Goal: Task Accomplishment & Management: Manage account settings

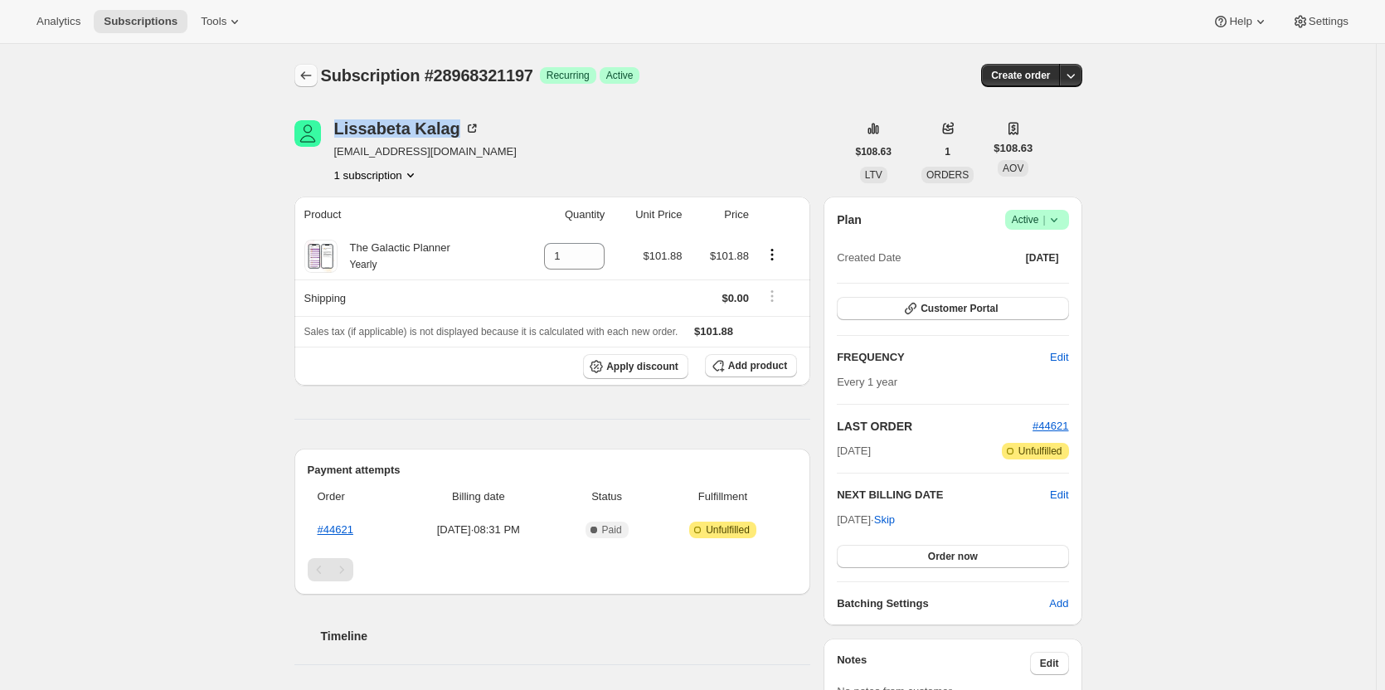
click at [304, 74] on icon "Subscriptions" at bounding box center [306, 75] width 17 height 17
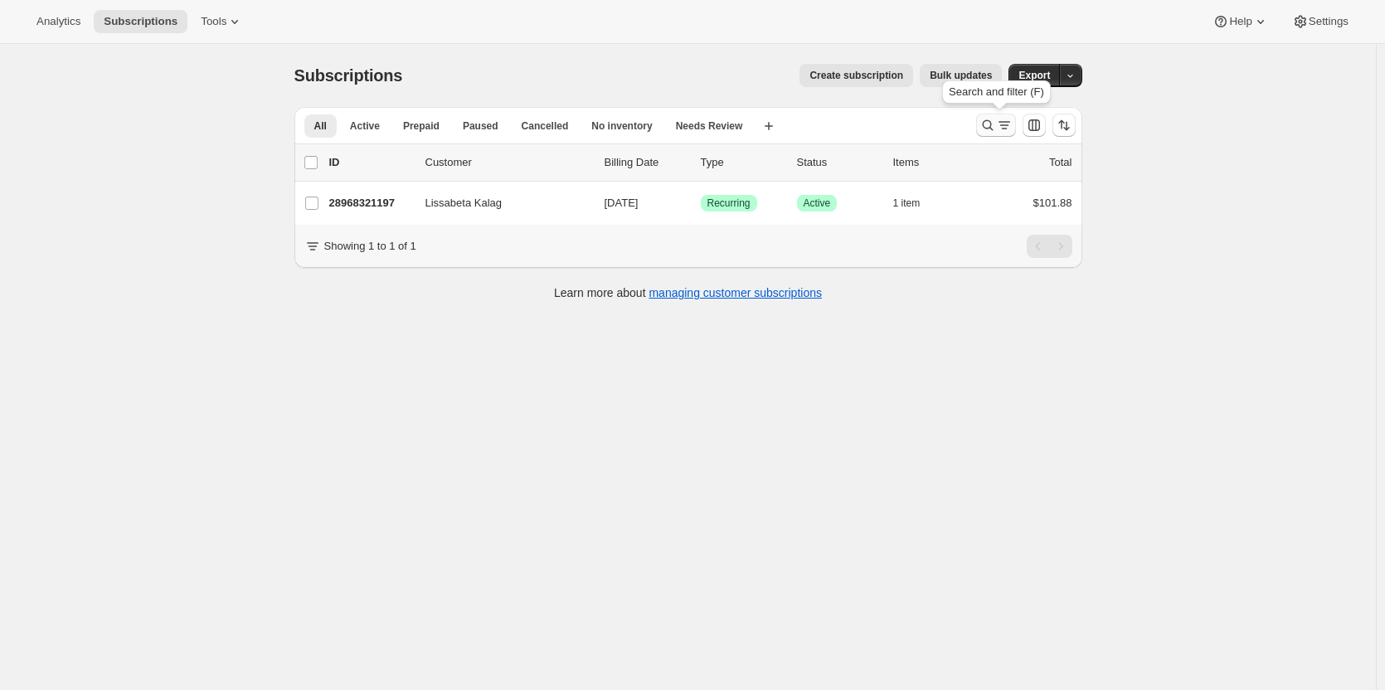
click at [988, 128] on icon "Search and filter results" at bounding box center [987, 125] width 11 height 11
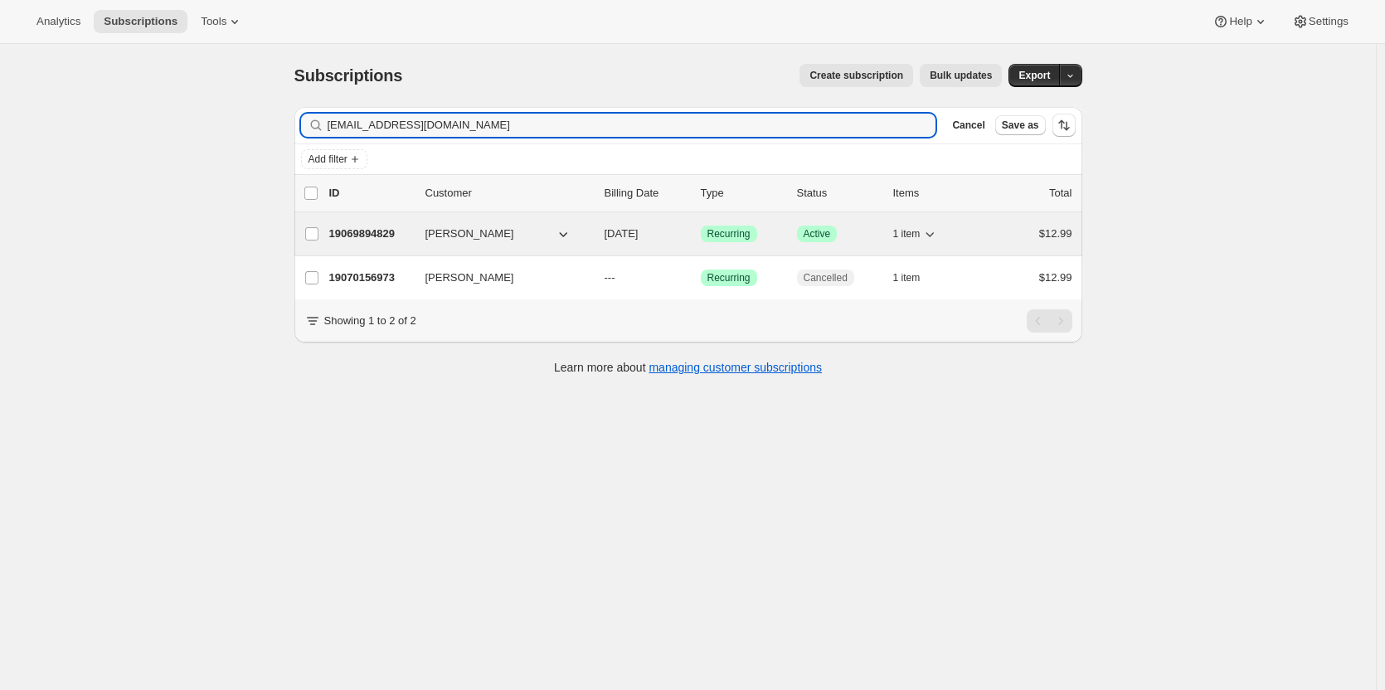
type input "[EMAIL_ADDRESS][DOMAIN_NAME]"
click at [373, 234] on p "19069894829" at bounding box center [370, 234] width 83 height 17
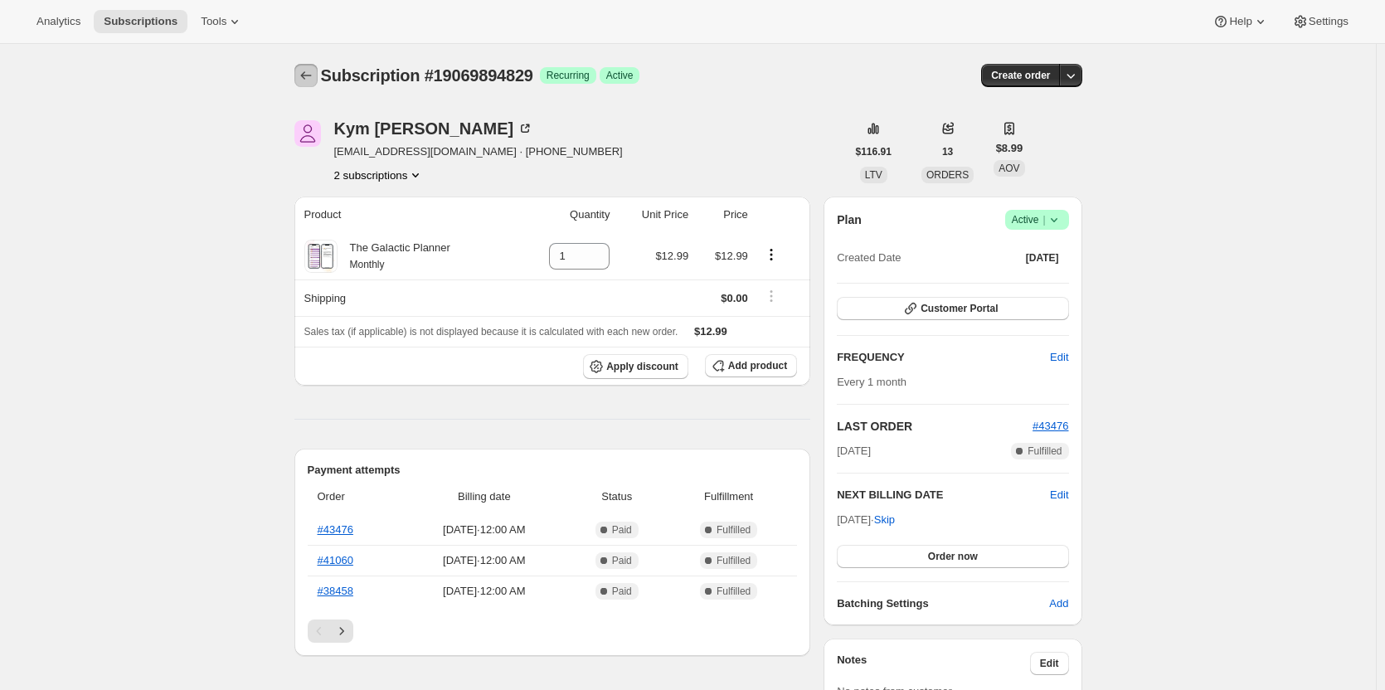
click at [314, 68] on icon "Subscriptions" at bounding box center [306, 75] width 17 height 17
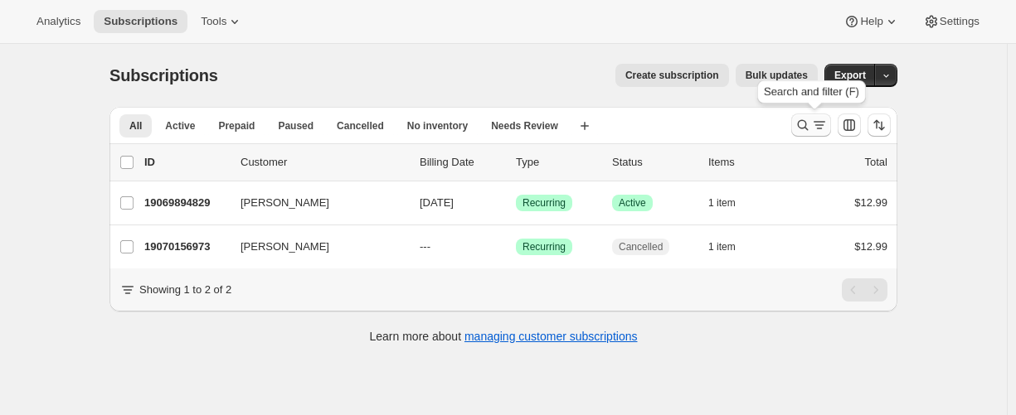
click at [799, 124] on icon "Search and filter results" at bounding box center [802, 125] width 17 height 17
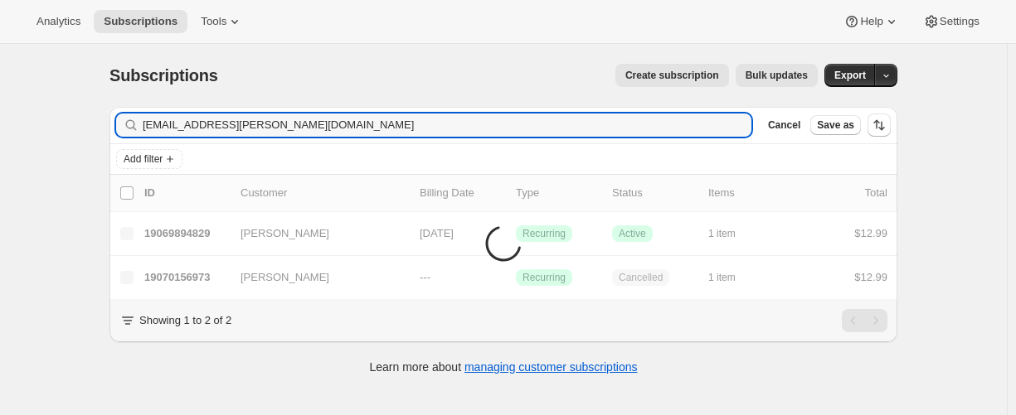
type input "[EMAIL_ADDRESS][PERSON_NAME][DOMAIN_NAME]"
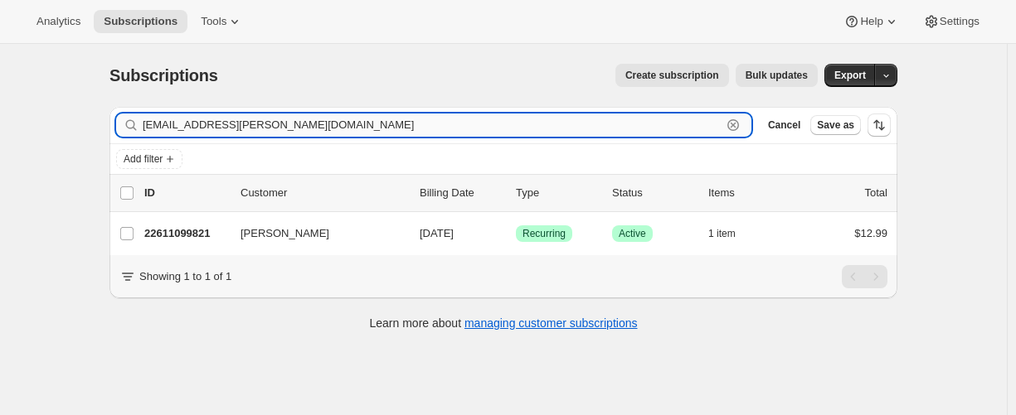
click at [287, 125] on input "[EMAIL_ADDRESS][PERSON_NAME][DOMAIN_NAME]" at bounding box center [432, 125] width 579 height 23
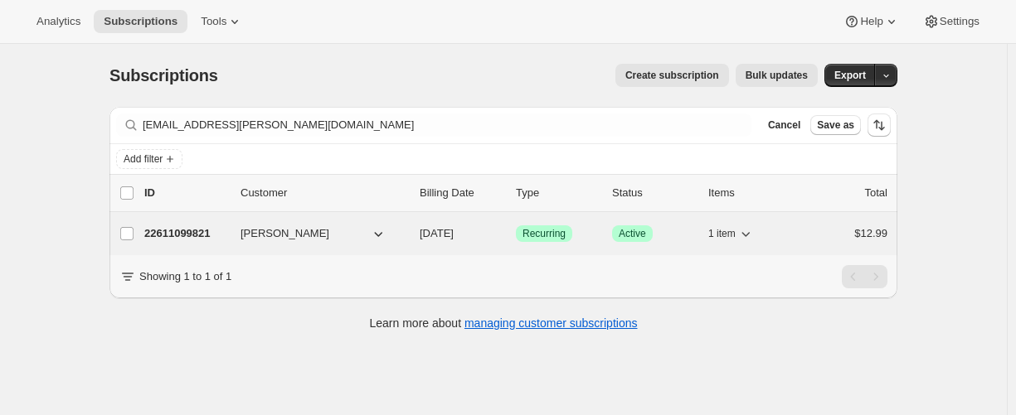
click at [182, 231] on p "22611099821" at bounding box center [185, 234] width 83 height 17
